Goal: Register for event/course

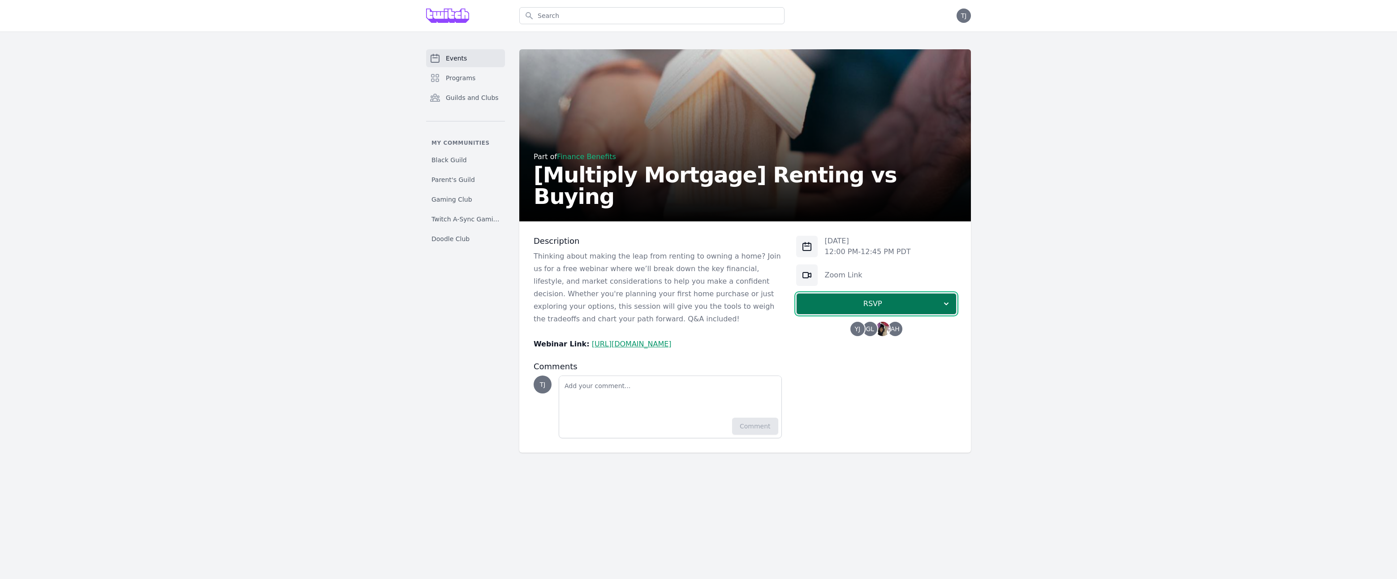
click at [850, 309] on span "RSVP" at bounding box center [873, 303] width 138 height 11
click at [892, 336] on link "I'm going" at bounding box center [876, 328] width 160 height 16
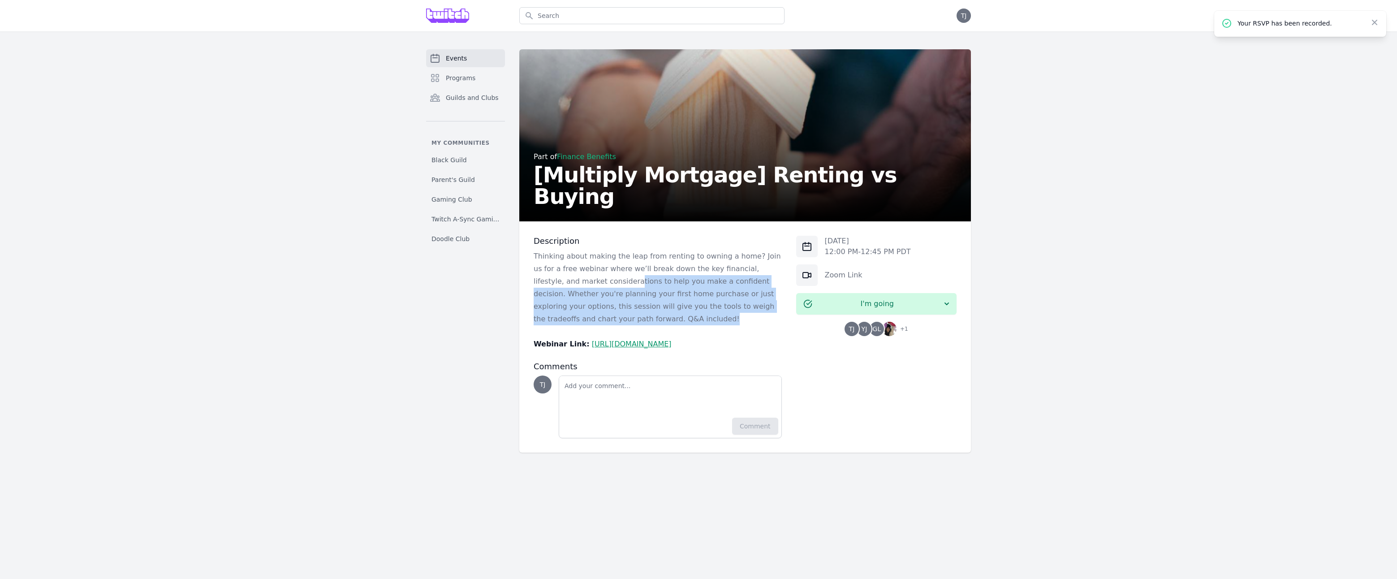
drag, startPoint x: 584, startPoint y: 321, endPoint x: 617, endPoint y: 340, distance: 37.1
click at [617, 325] on p "Thinking about making the leap from renting to owning a home? Join us for a fre…" at bounding box center [658, 287] width 248 height 75
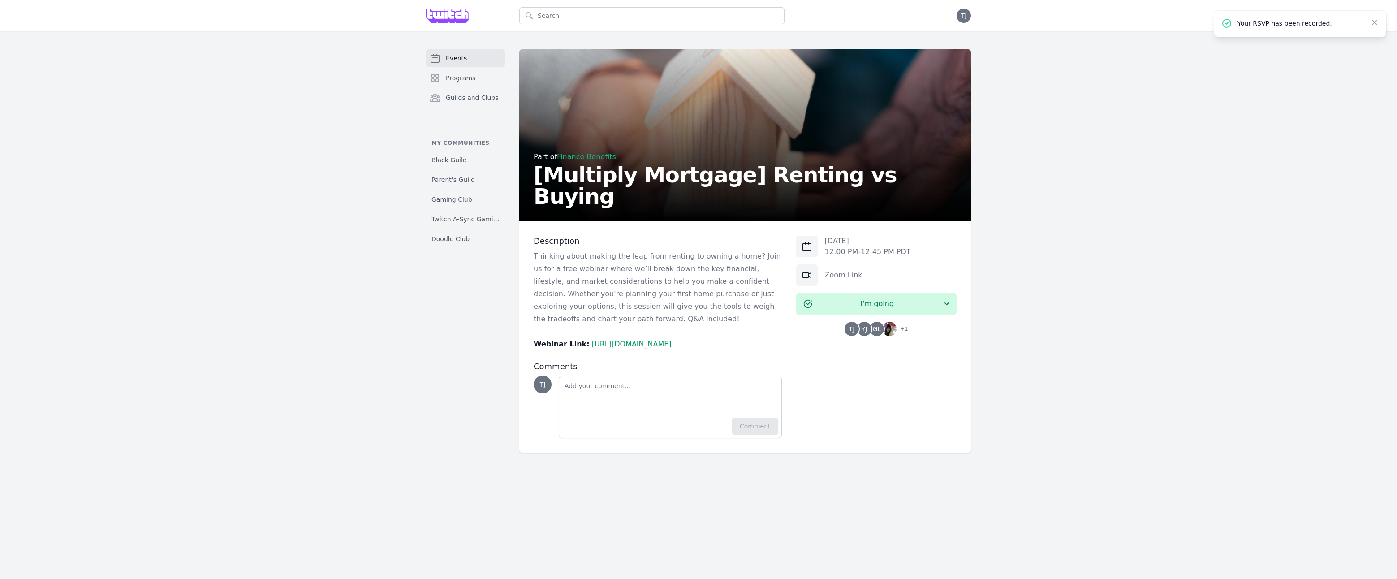
click at [616, 325] on p "Thinking about making the leap from renting to owning a home? Join us for a fre…" at bounding box center [658, 287] width 248 height 75
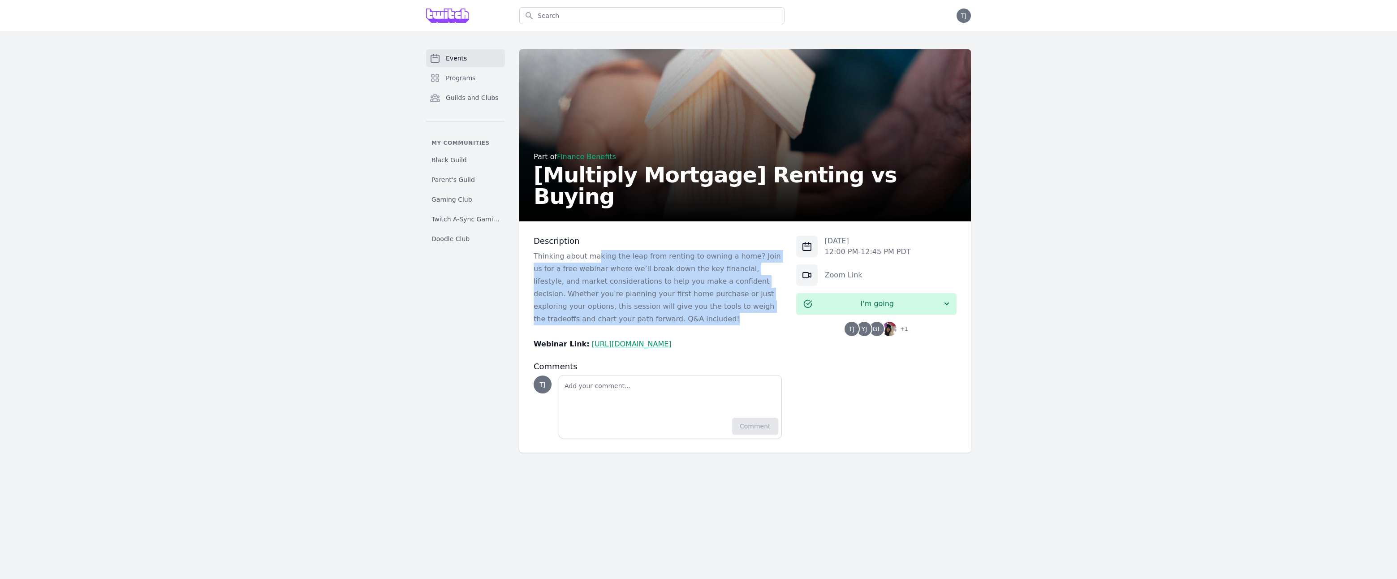
drag, startPoint x: 614, startPoint y: 337, endPoint x: 588, endPoint y: 268, distance: 73.6
click at [588, 268] on p "Thinking about making the leap from renting to owning a home? Join us for a fre…" at bounding box center [658, 287] width 248 height 75
click at [588, 267] on p "Thinking about making the leap from renting to owning a home? Join us for a fre…" at bounding box center [658, 287] width 248 height 75
drag, startPoint x: 593, startPoint y: 260, endPoint x: 627, endPoint y: 336, distance: 83.2
click at [627, 336] on div "Description Thinking about making the leap from renting to owning a home? Join …" at bounding box center [658, 293] width 248 height 115
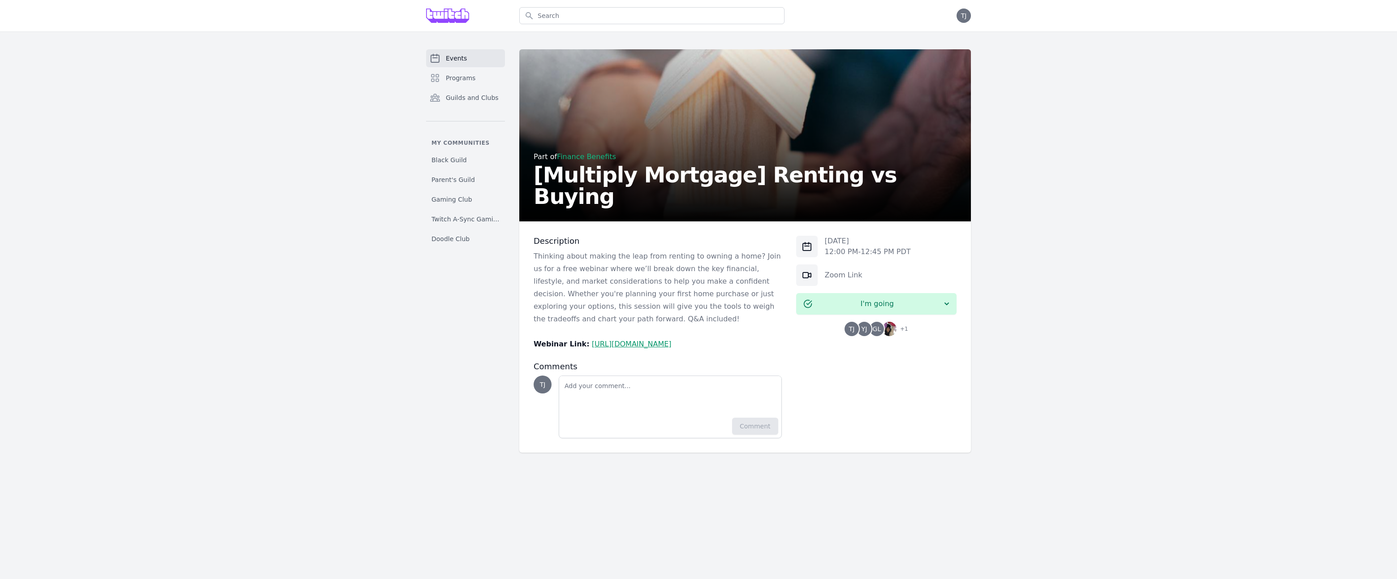
click at [627, 325] on p "Thinking about making the leap from renting to owning a home? Join us for a fre…" at bounding box center [658, 287] width 248 height 75
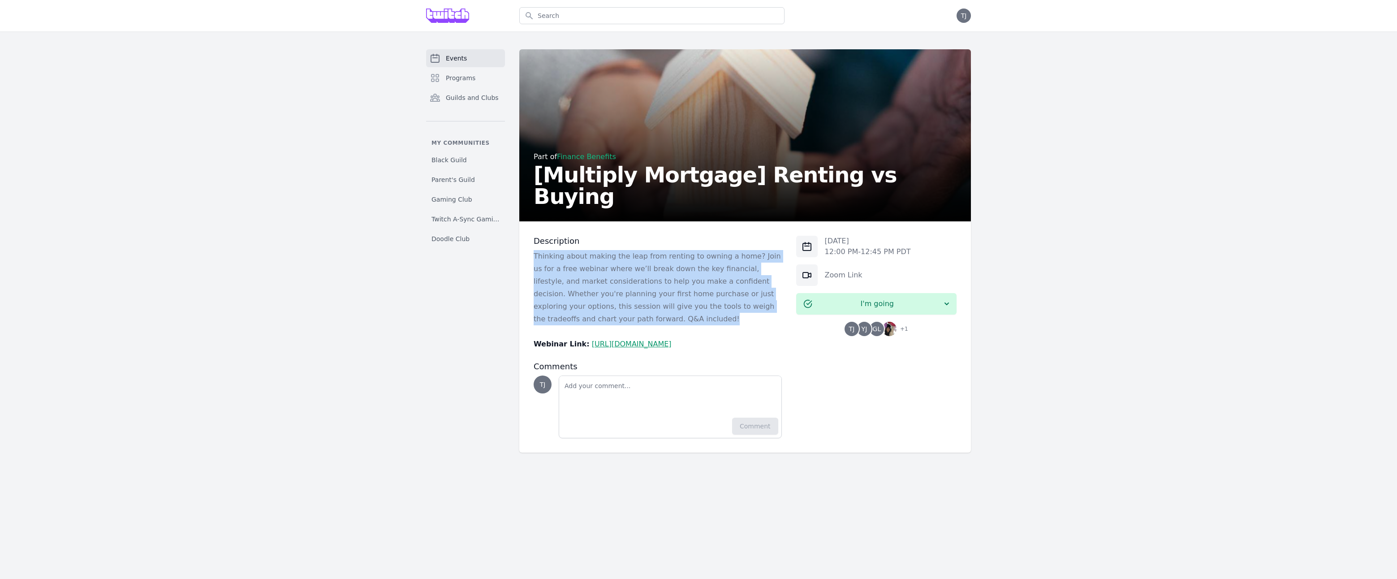
drag, startPoint x: 625, startPoint y: 325, endPoint x: 604, endPoint y: 265, distance: 63.9
click at [605, 265] on div "Description Thinking about making the leap from renting to owning a home? Join …" at bounding box center [658, 293] width 248 height 115
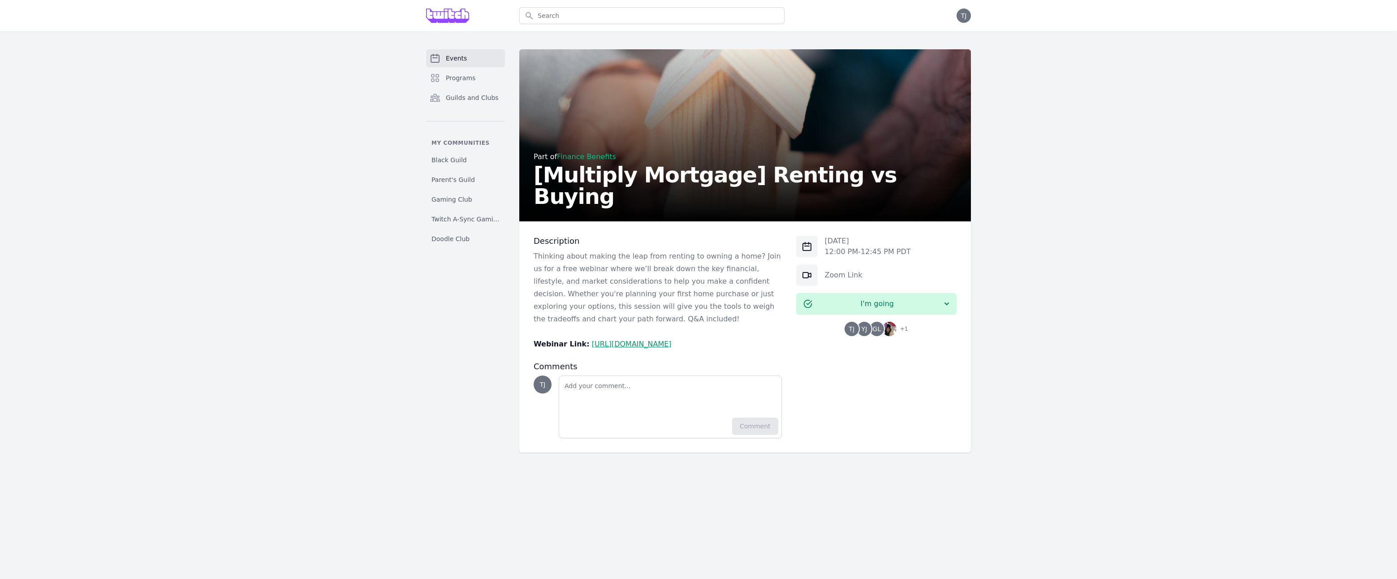
click at [604, 264] on div "Description Thinking about making the leap from renting to owning a home? Join …" at bounding box center [658, 293] width 248 height 115
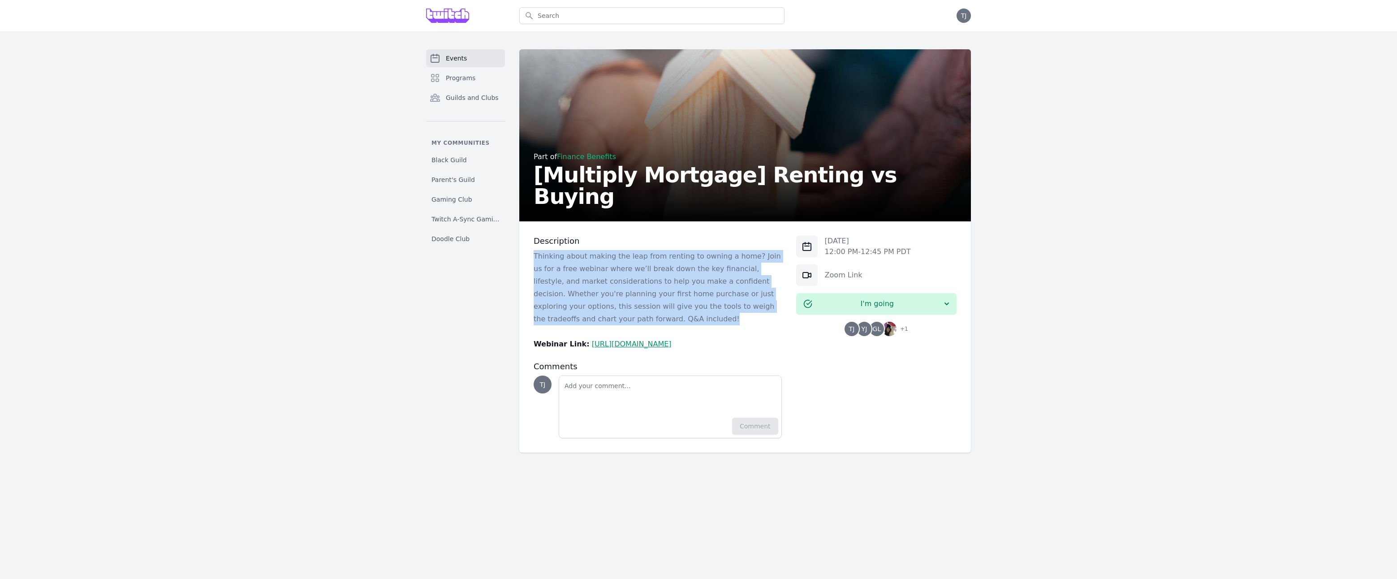
drag, startPoint x: 603, startPoint y: 257, endPoint x: 630, endPoint y: 332, distance: 79.1
click at [630, 334] on div "Description Thinking about making the leap from renting to owning a home? Join …" at bounding box center [658, 293] width 248 height 115
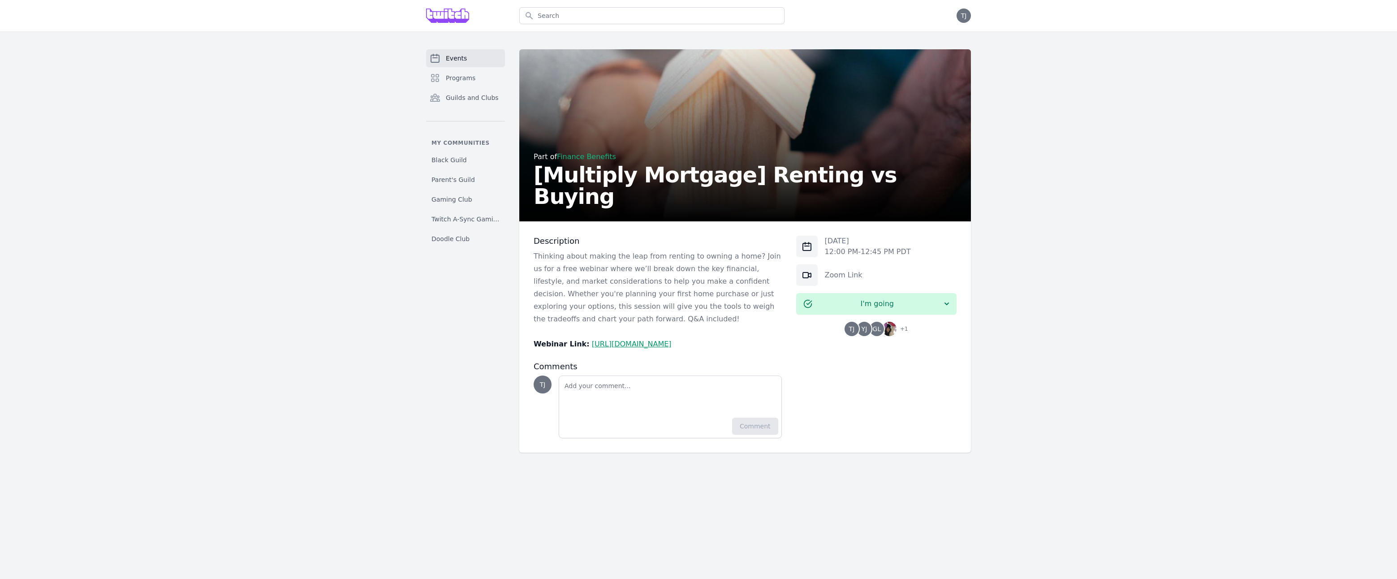
click at [630, 325] on p "Thinking about making the leap from renting to owning a home? Join us for a fre…" at bounding box center [658, 287] width 248 height 75
click at [635, 348] on link "https://withmultiply.zoom.us/j/87371837262" at bounding box center [632, 344] width 80 height 9
click at [653, 290] on p "Thinking about making the leap from renting to owning a home? Join us for a fre…" at bounding box center [658, 287] width 248 height 75
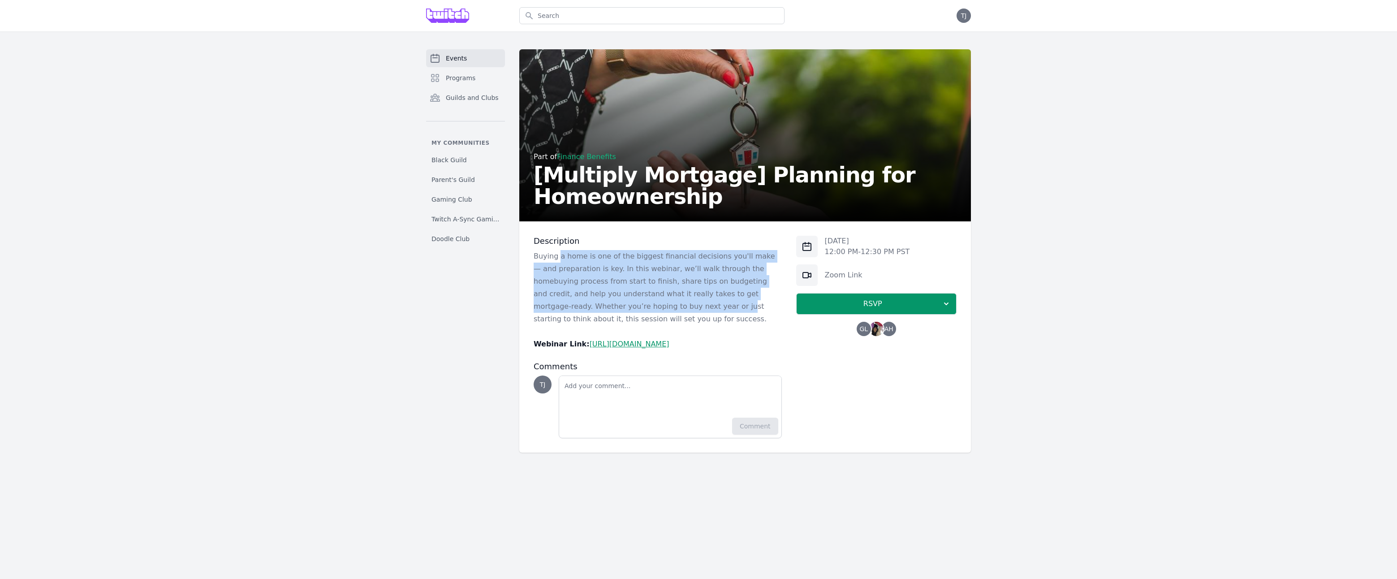
drag, startPoint x: 552, startPoint y: 267, endPoint x: 620, endPoint y: 331, distance: 93.8
click at [620, 325] on p "Buying a home is one of the biggest financial decisions you'll make — and prepa…" at bounding box center [658, 287] width 248 height 75
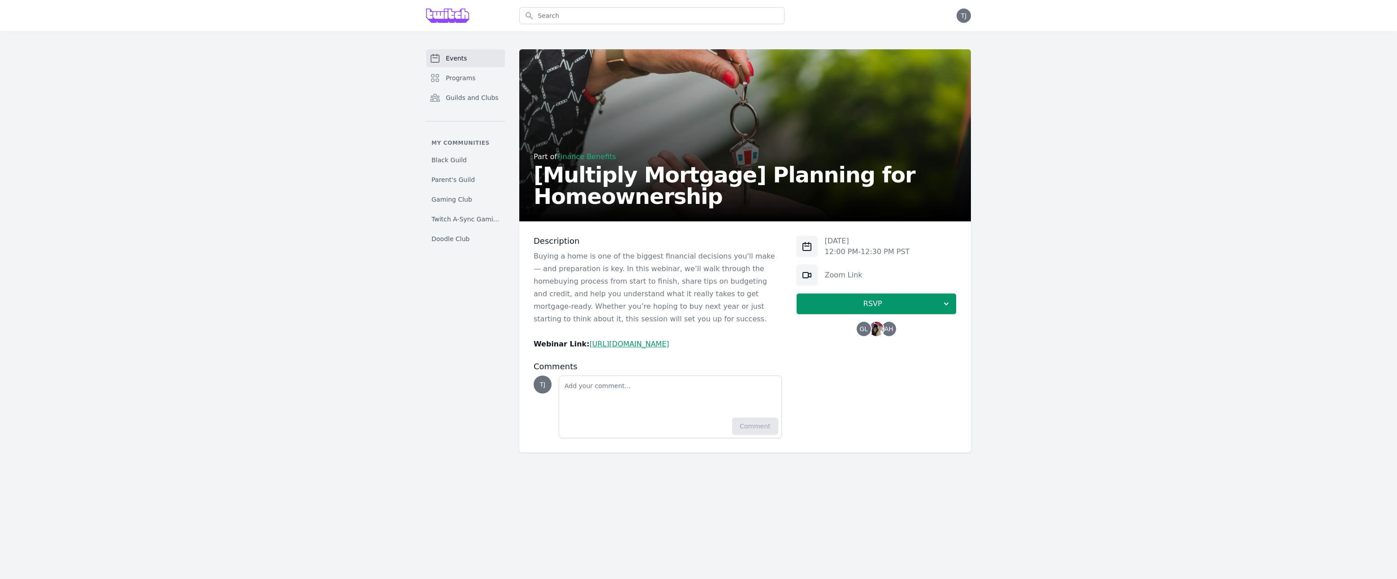
drag, startPoint x: 620, startPoint y: 331, endPoint x: 620, endPoint y: 337, distance: 5.4
click at [620, 325] on p "Buying a home is one of the biggest financial decisions you'll make — and prepa…" at bounding box center [658, 287] width 248 height 75
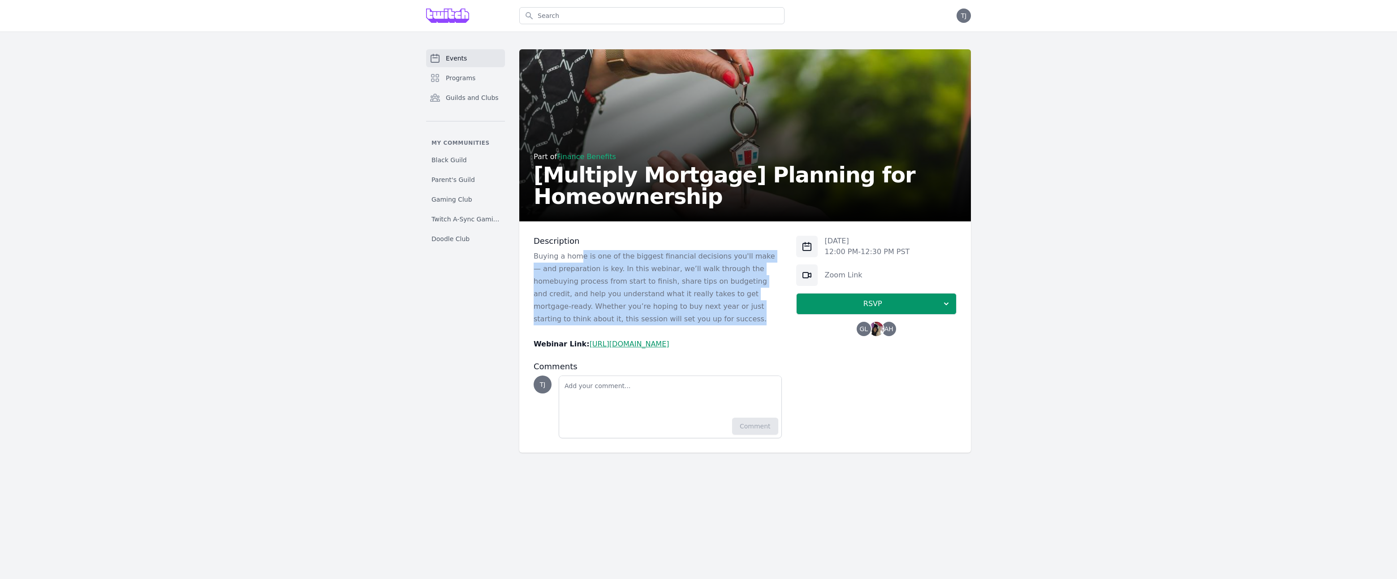
drag, startPoint x: 620, startPoint y: 337, endPoint x: 567, endPoint y: 270, distance: 85.5
click at [567, 270] on p "Buying a home is one of the biggest financial decisions you'll make — and prepa…" at bounding box center [658, 287] width 248 height 75
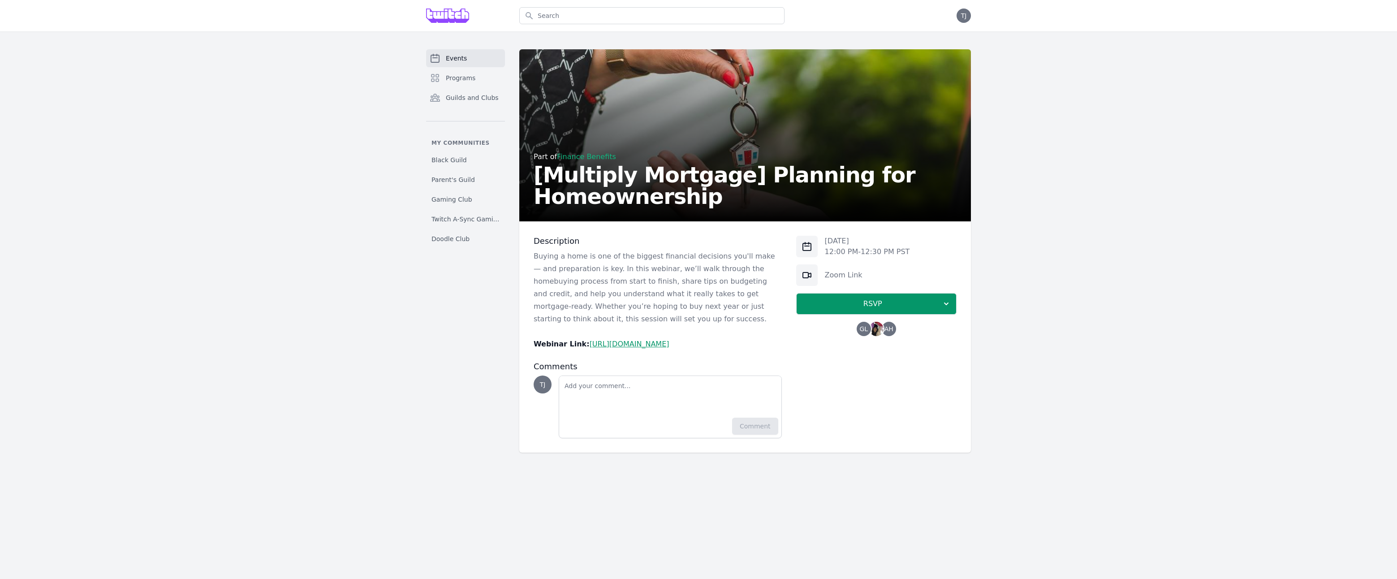
click at [567, 270] on p "Buying a home is one of the biggest financial decisions you'll make — and prepa…" at bounding box center [658, 287] width 248 height 75
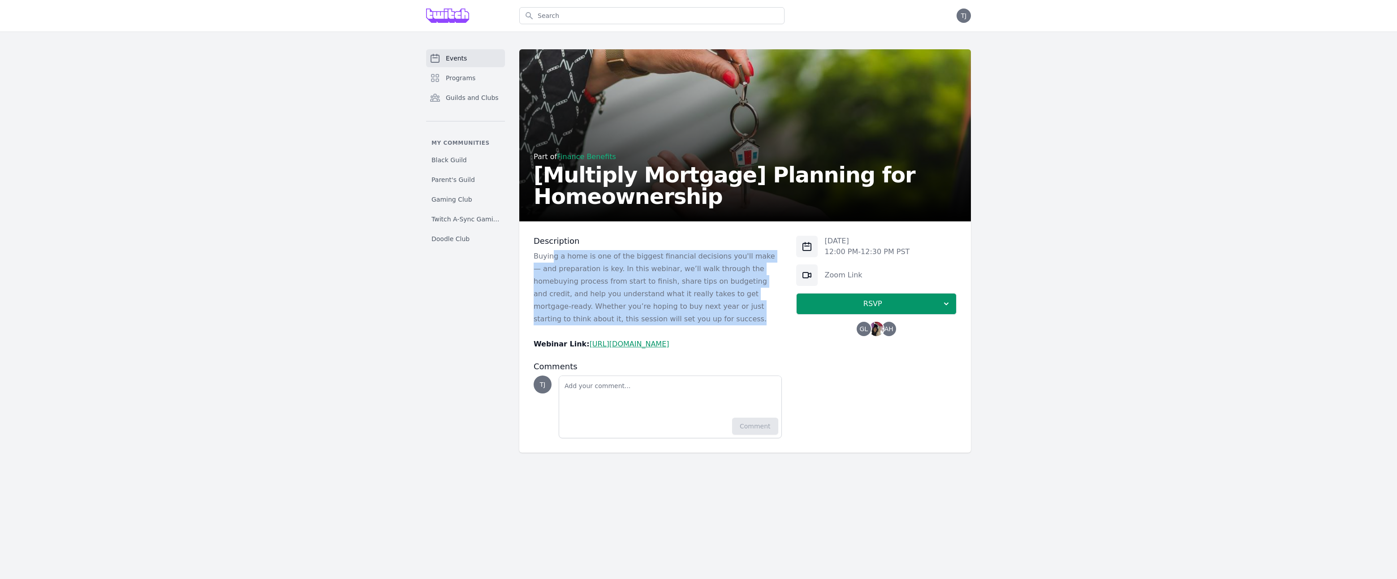
drag, startPoint x: 543, startPoint y: 270, endPoint x: 636, endPoint y: 339, distance: 115.6
click at [635, 325] on p "Buying a home is one of the biggest financial decisions you'll make — and prepa…" at bounding box center [658, 287] width 248 height 75
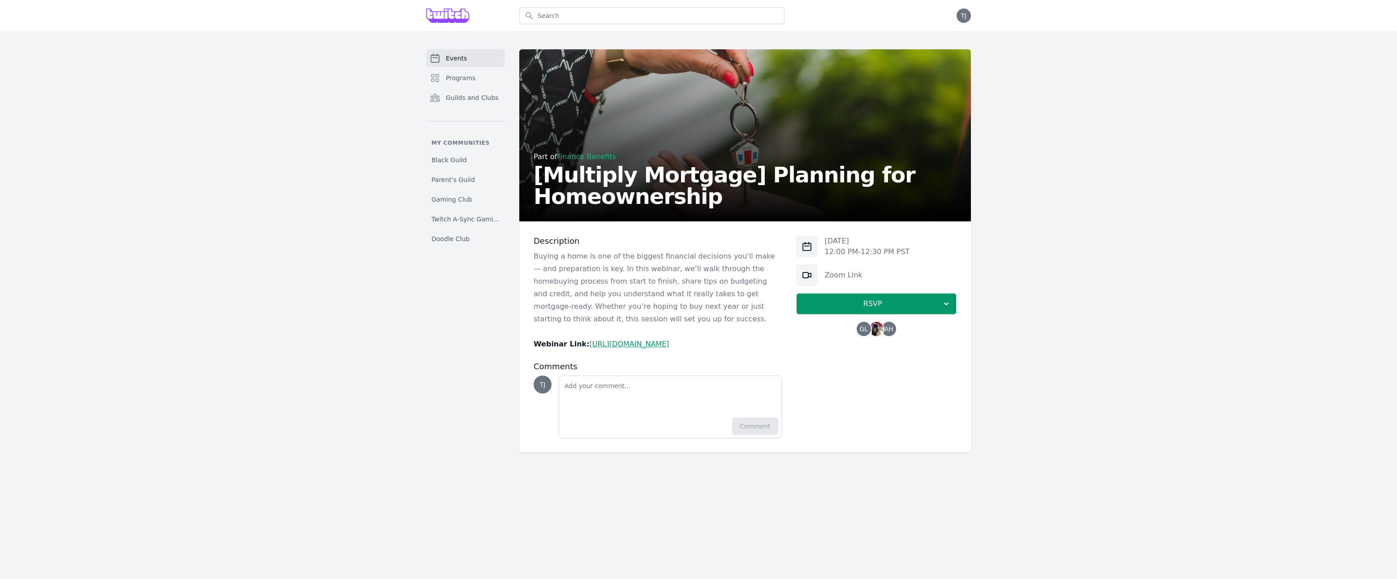
click at [636, 325] on p "Buying a home is one of the biggest financial decisions you'll make — and prepa…" at bounding box center [658, 287] width 248 height 75
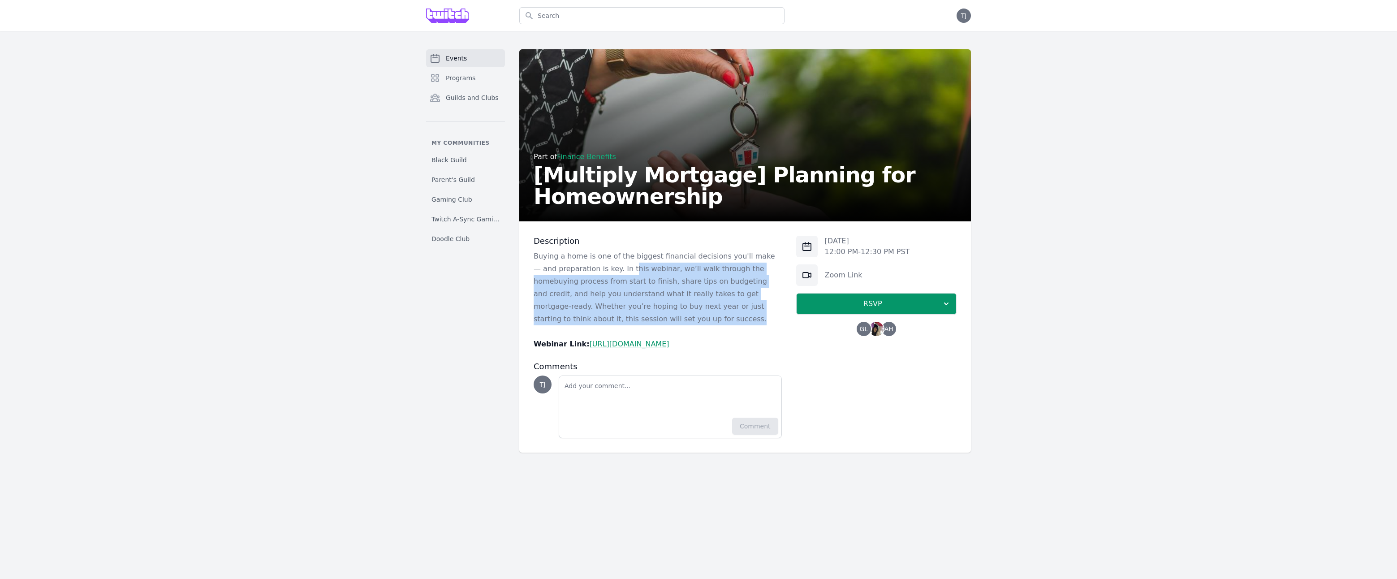
drag, startPoint x: 621, startPoint y: 319, endPoint x: 592, endPoint y: 274, distance: 54.1
click at [595, 278] on p "Buying a home is one of the biggest financial decisions you'll make — and prepa…" at bounding box center [658, 287] width 248 height 75
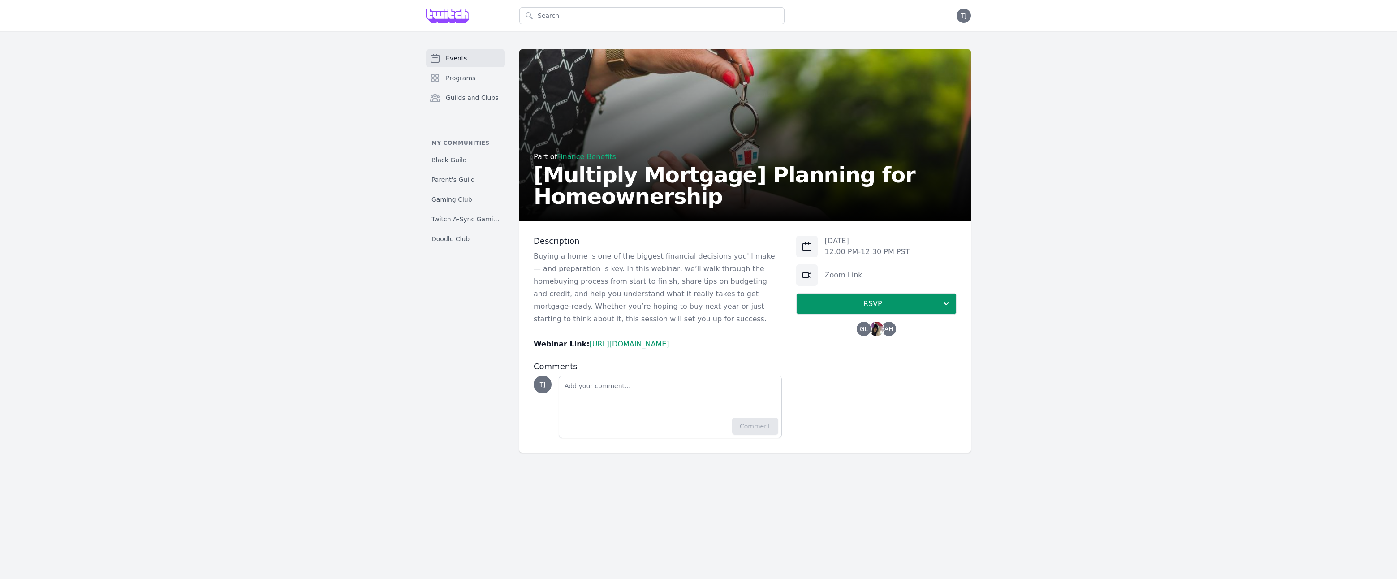
click at [592, 274] on p "Buying a home is one of the biggest financial decisions you'll make — and prepa…" at bounding box center [658, 287] width 248 height 75
click at [879, 309] on span "RSVP" at bounding box center [873, 303] width 138 height 11
click at [885, 336] on link "I'm going" at bounding box center [876, 328] width 160 height 16
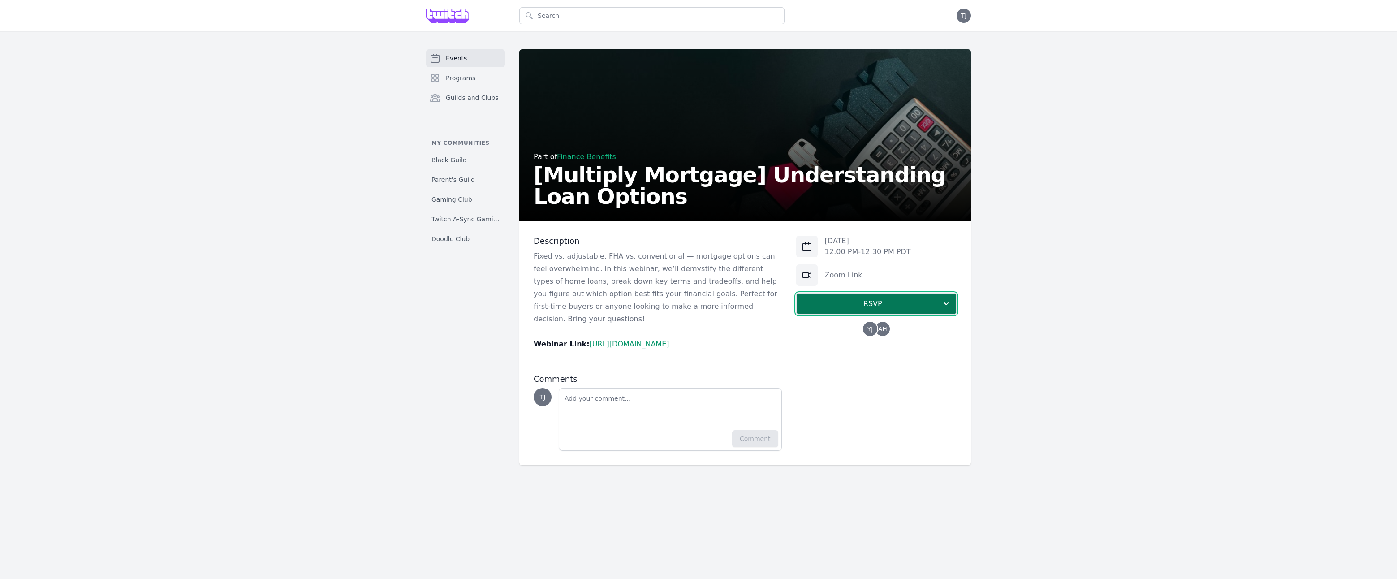
click at [841, 309] on span "RSVP" at bounding box center [873, 303] width 138 height 11
click at [851, 336] on link "I'm going" at bounding box center [876, 328] width 160 height 16
